Goal: Transaction & Acquisition: Purchase product/service

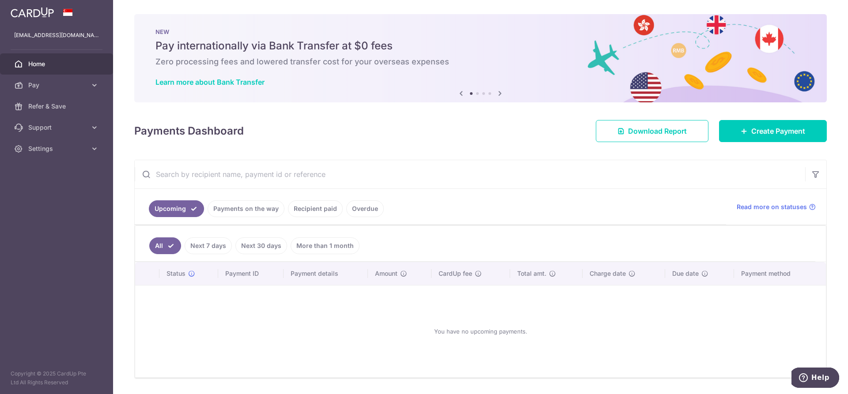
scroll to position [26, 0]
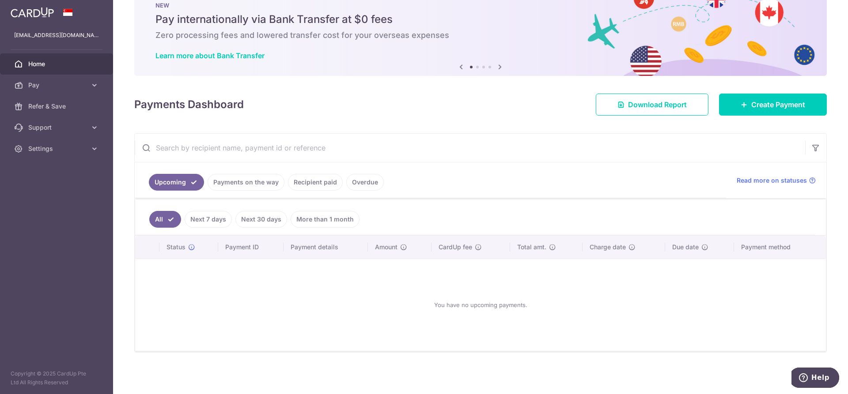
click at [309, 186] on link "Recipient paid" at bounding box center [315, 182] width 55 height 17
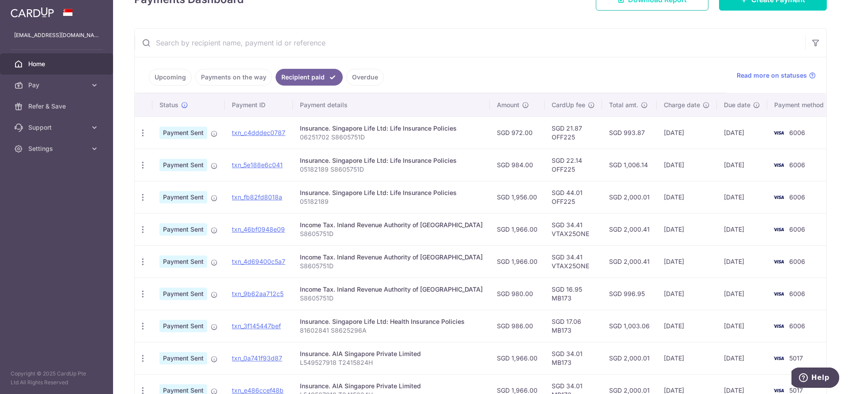
scroll to position [132, 0]
click at [554, 234] on td "SGD 34.41 VTAX25ONE" at bounding box center [572, 228] width 57 height 32
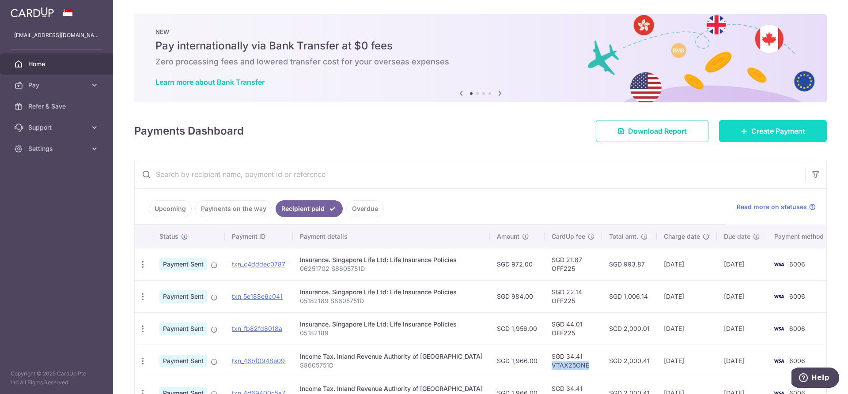
click at [751, 127] on span "Create Payment" at bounding box center [778, 131] width 54 height 11
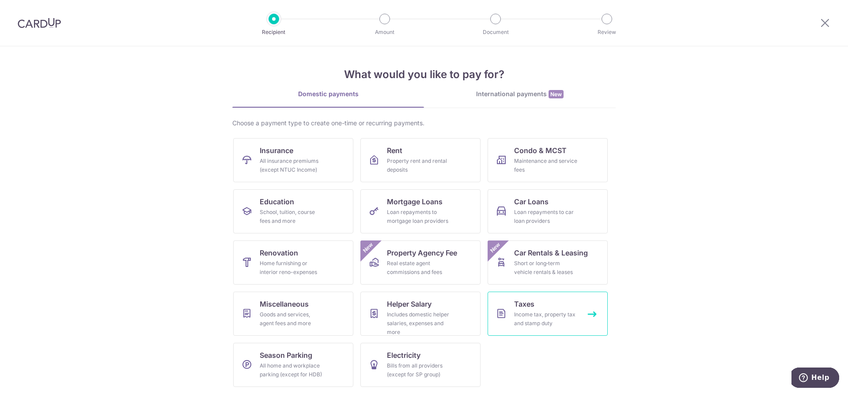
click at [533, 309] on link "Taxes Income tax, property tax and stamp duty" at bounding box center [548, 314] width 120 height 44
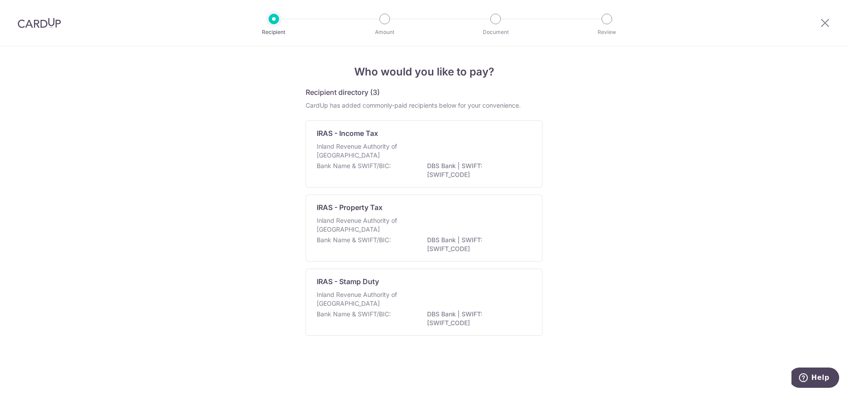
click at [354, 146] on p "Inland Revenue Authority of Singapore" at bounding box center [364, 151] width 94 height 18
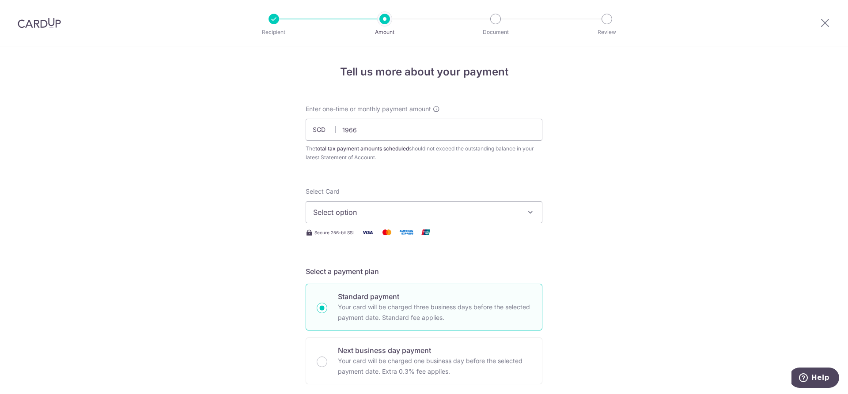
type input "1,966.00"
click at [387, 208] on span "Select option" at bounding box center [416, 212] width 206 height 11
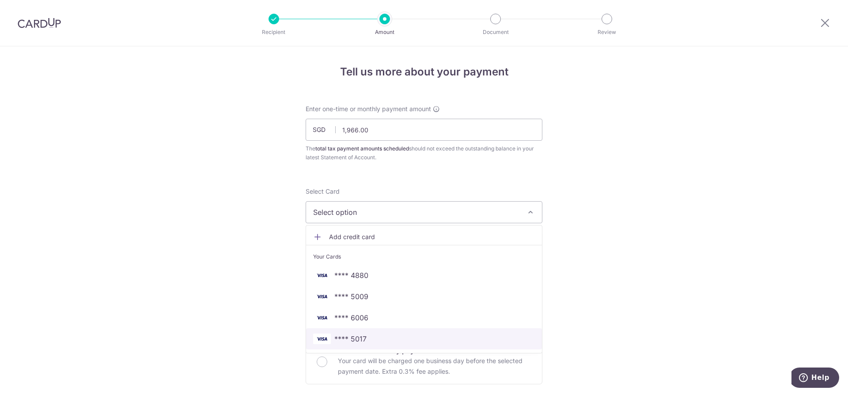
click at [348, 337] on span "**** 5017" at bounding box center [350, 339] width 32 height 11
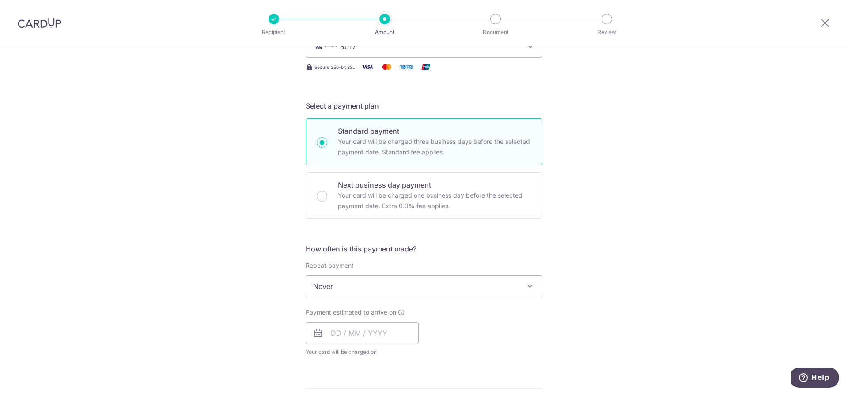
scroll to position [177, 0]
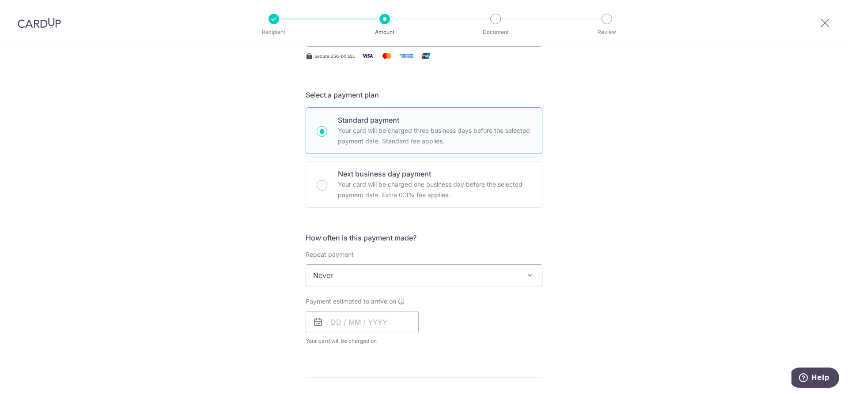
click at [348, 277] on span "Never" at bounding box center [424, 275] width 236 height 21
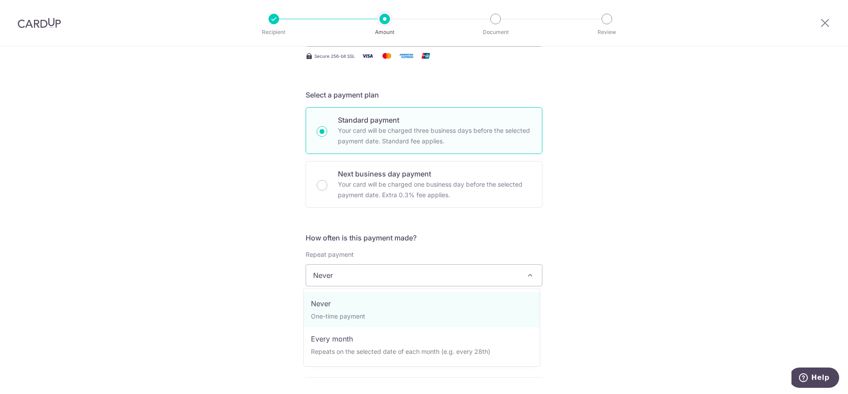
click at [347, 276] on span "Never" at bounding box center [424, 275] width 236 height 21
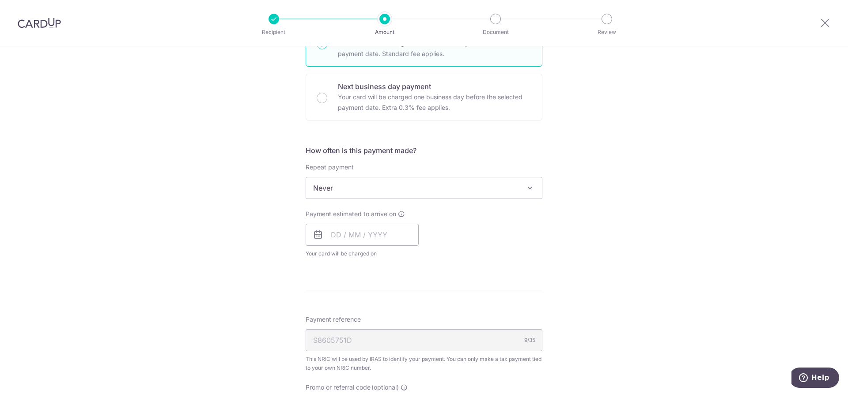
scroll to position [265, 0]
click at [331, 232] on input "text" at bounding box center [362, 234] width 113 height 22
click at [363, 348] on link "19" at bounding box center [359, 350] width 14 height 14
type input "19/08/2025"
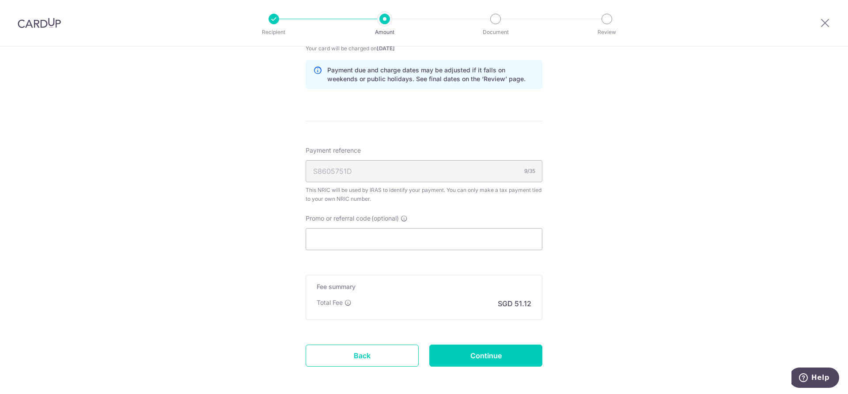
scroll to position [486, 0]
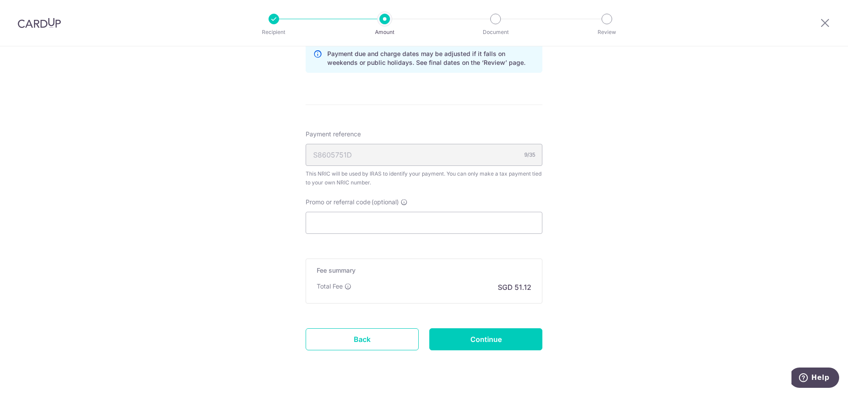
click at [369, 151] on div "S8605751D 9/35" at bounding box center [424, 155] width 237 height 22
click at [403, 156] on div "S8605751D 9/35" at bounding box center [424, 155] width 237 height 22
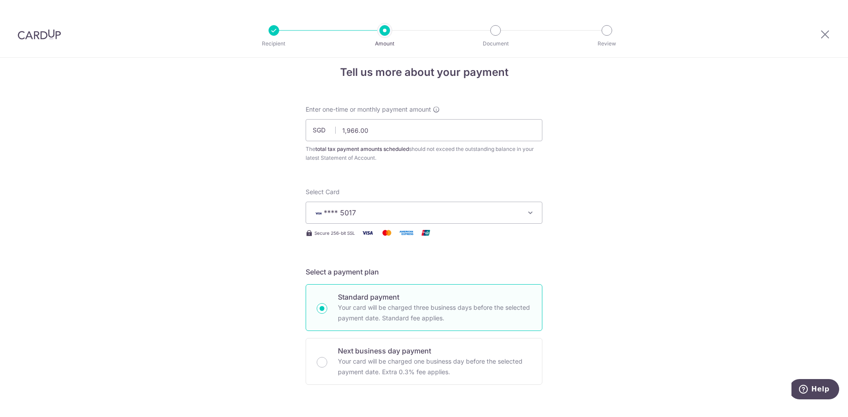
scroll to position [0, 0]
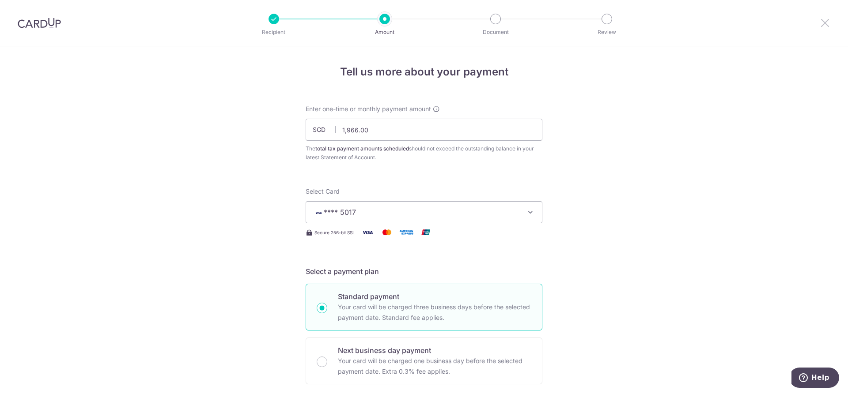
click at [824, 22] on icon at bounding box center [825, 22] width 11 height 11
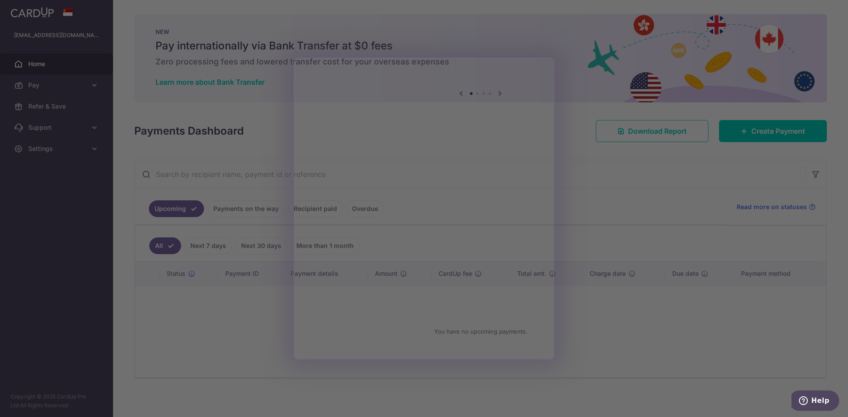
click at [227, 62] on div at bounding box center [428, 210] width 856 height 421
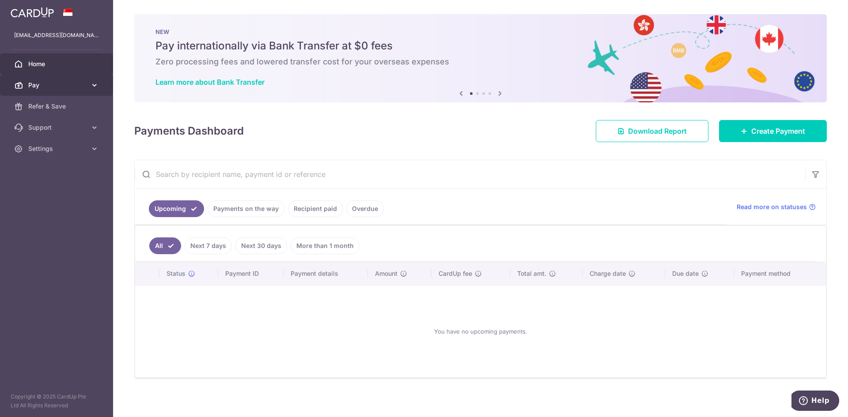
click at [20, 81] on icon at bounding box center [18, 85] width 9 height 9
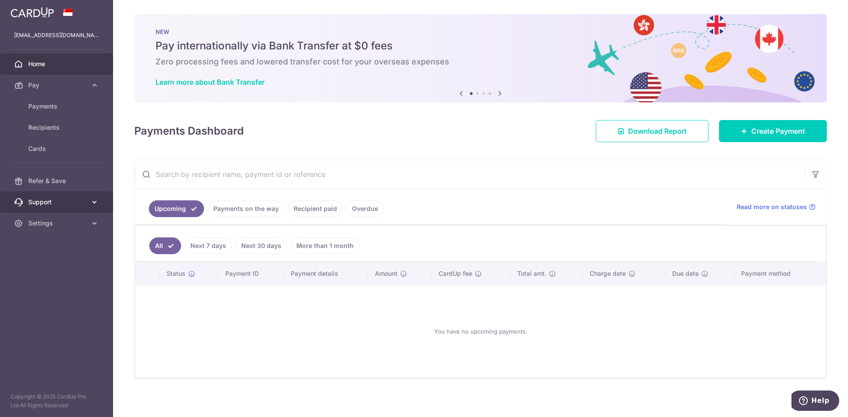
click at [54, 205] on span "Support" at bounding box center [57, 202] width 58 height 9
click at [47, 278] on span "Settings" at bounding box center [57, 276] width 58 height 9
click at [45, 315] on span "Logout" at bounding box center [57, 319] width 58 height 9
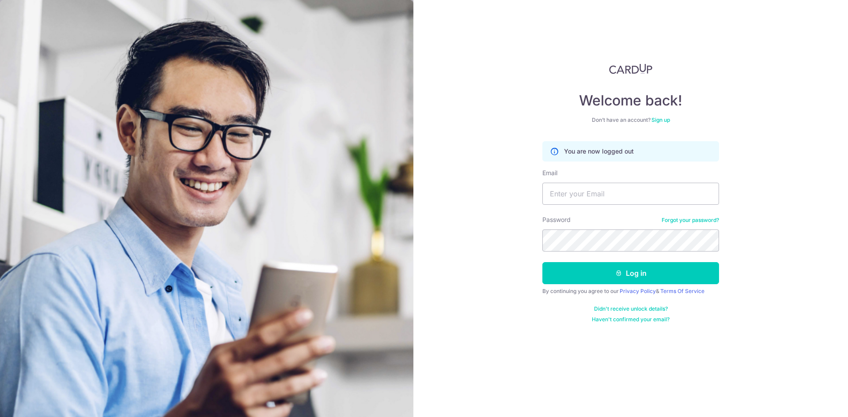
click at [597, 175] on div "Email" at bounding box center [630, 187] width 177 height 36
click at [587, 185] on input "Email" at bounding box center [630, 194] width 177 height 22
type input "tcy_86@yahoo.com"
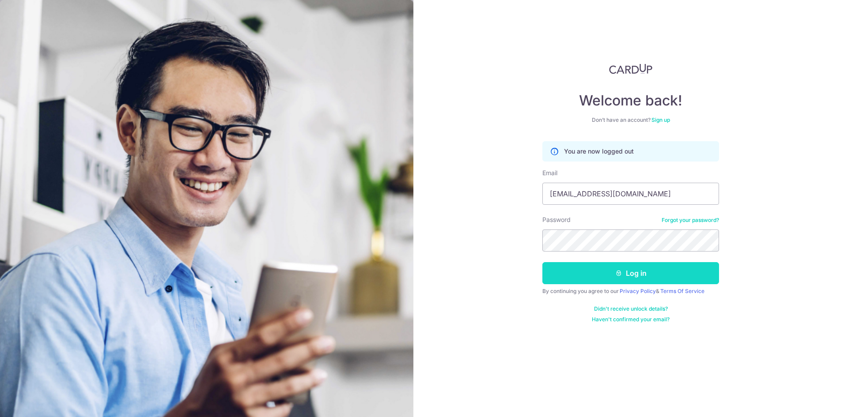
click at [603, 276] on button "Log in" at bounding box center [630, 273] width 177 height 22
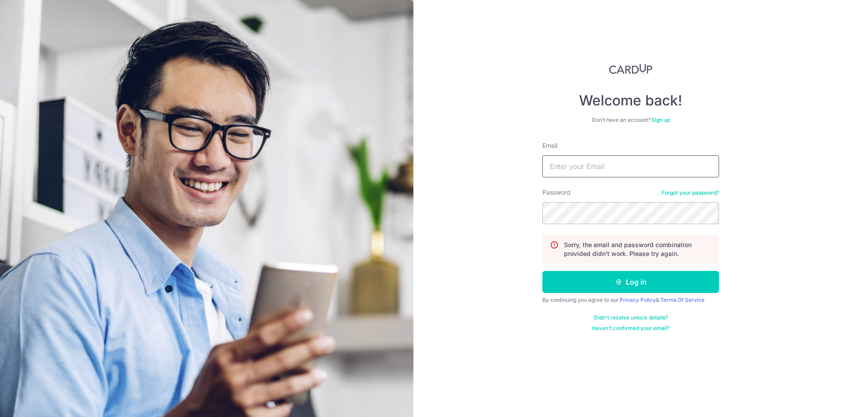
click at [574, 164] on input "Email" at bounding box center [630, 166] width 177 height 22
type input "[EMAIL_ADDRESS][DOMAIN_NAME]"
click at [542, 271] on button "Log in" at bounding box center [630, 282] width 177 height 22
drag, startPoint x: 626, startPoint y: 172, endPoint x: 619, endPoint y: 168, distance: 7.9
click at [626, 172] on input "Email" at bounding box center [630, 166] width 177 height 22
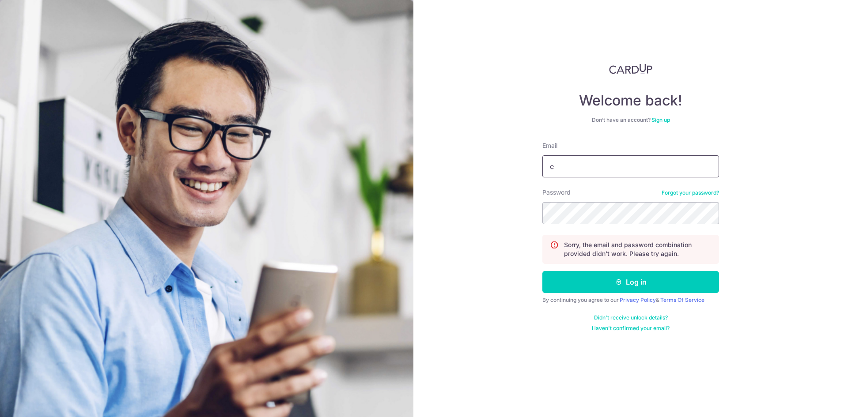
type input "[EMAIL_ADDRESS][DOMAIN_NAME]"
click at [542, 271] on button "Log in" at bounding box center [630, 282] width 177 height 22
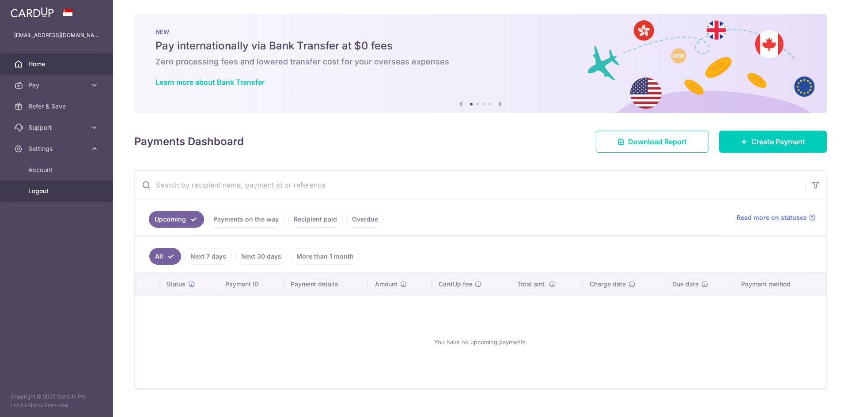
click at [36, 190] on span "Logout" at bounding box center [57, 191] width 58 height 9
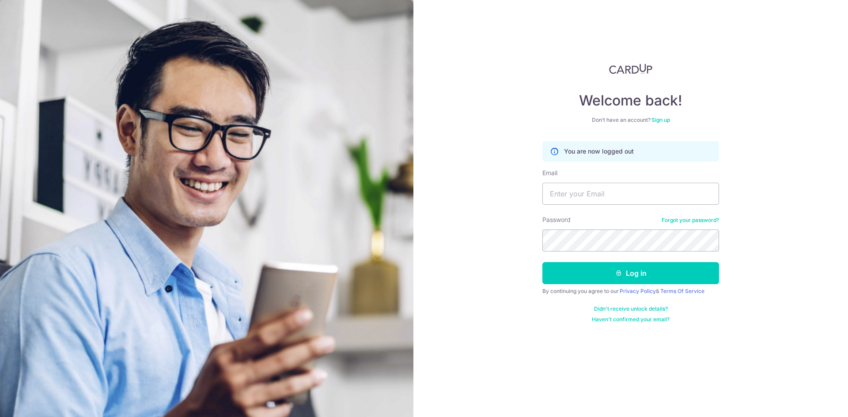
click at [672, 219] on link "Forgot your password?" at bounding box center [690, 220] width 57 height 7
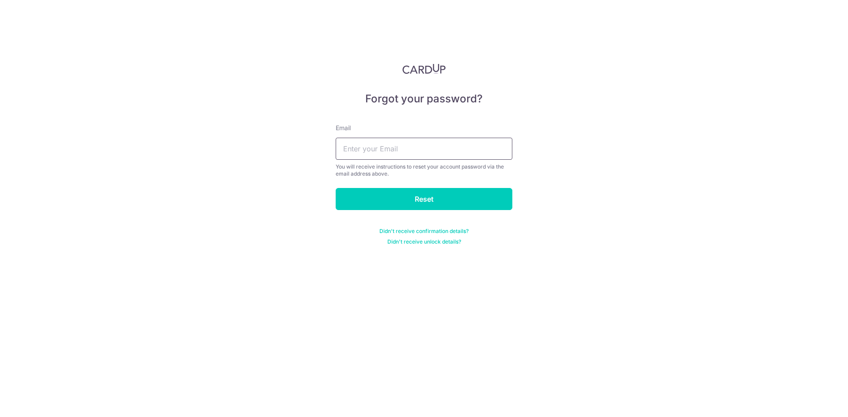
click at [429, 151] on input "text" at bounding box center [424, 149] width 177 height 22
type input "[EMAIL_ADDRESS][DOMAIN_NAME]"
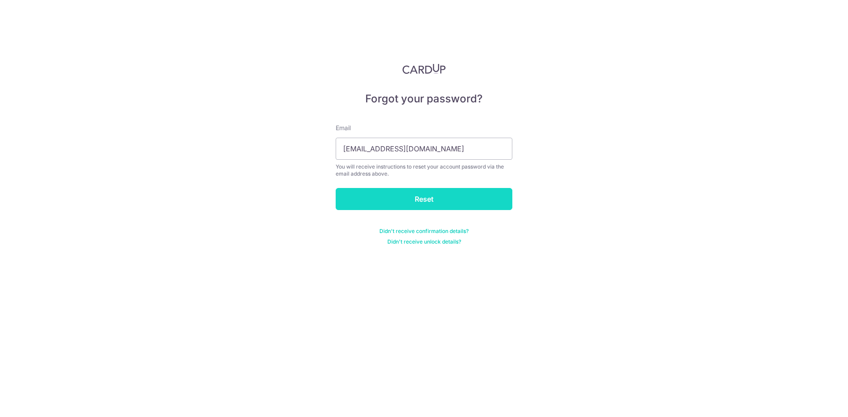
click at [382, 196] on input "Reset" at bounding box center [424, 199] width 177 height 22
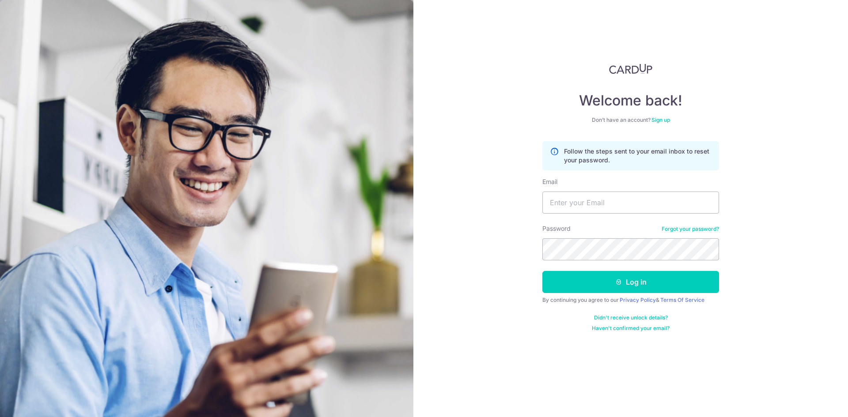
click at [696, 231] on link "Forgot your password?" at bounding box center [690, 229] width 57 height 7
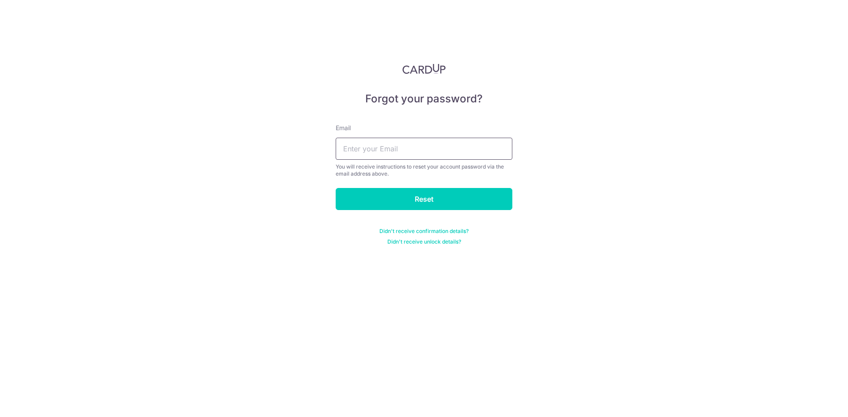
click at [411, 143] on input "text" at bounding box center [424, 149] width 177 height 22
type input "[EMAIL_ADDRESS][DOMAIN_NAME]"
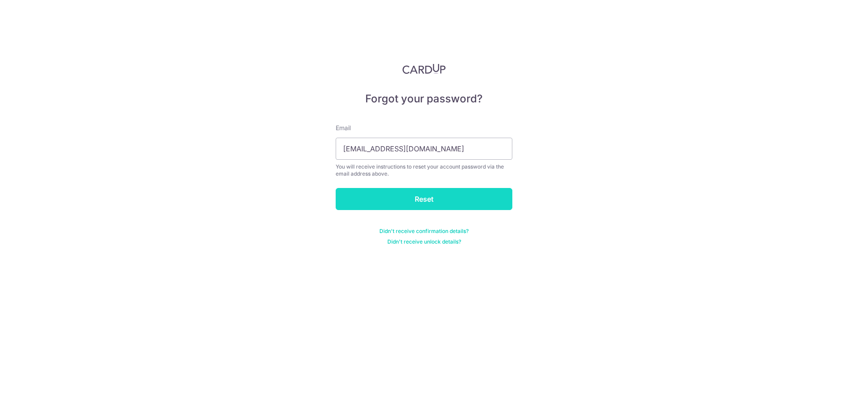
click at [383, 203] on input "Reset" at bounding box center [424, 199] width 177 height 22
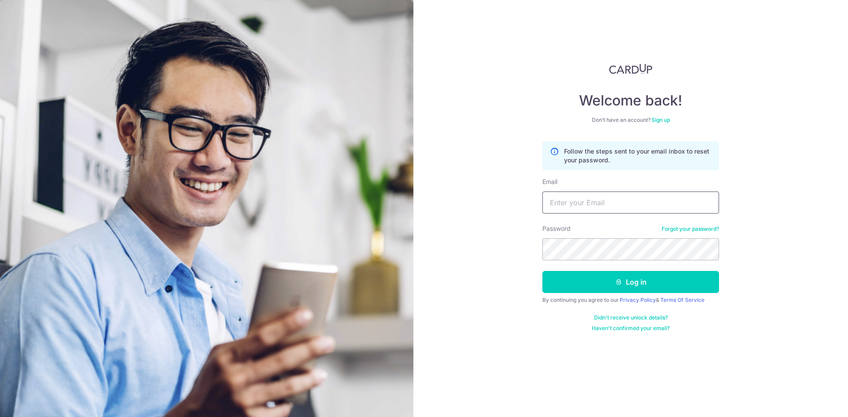
click at [594, 207] on input "Email" at bounding box center [630, 203] width 177 height 22
type input "[EMAIL_ADDRESS][DOMAIN_NAME]"
click at [542, 271] on button "Log in" at bounding box center [630, 282] width 177 height 22
